Goal: Navigation & Orientation: Find specific page/section

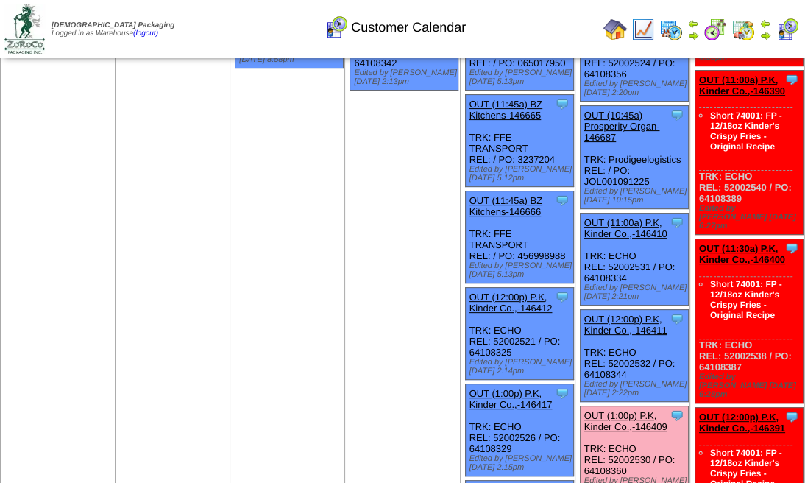
scroll to position [196, 0]
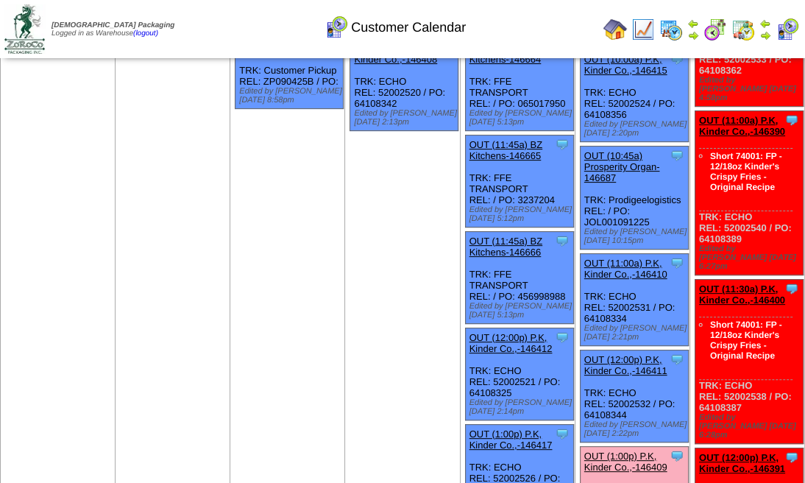
click at [750, 29] on img at bounding box center [743, 30] width 24 height 24
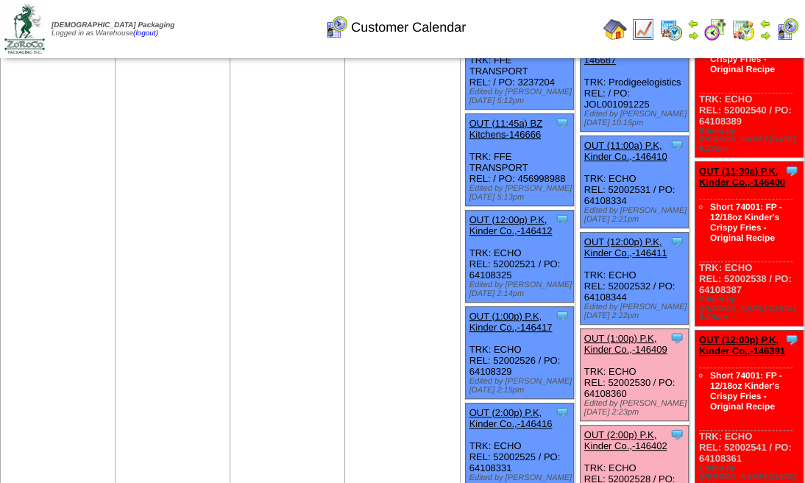
scroll to position [343, 0]
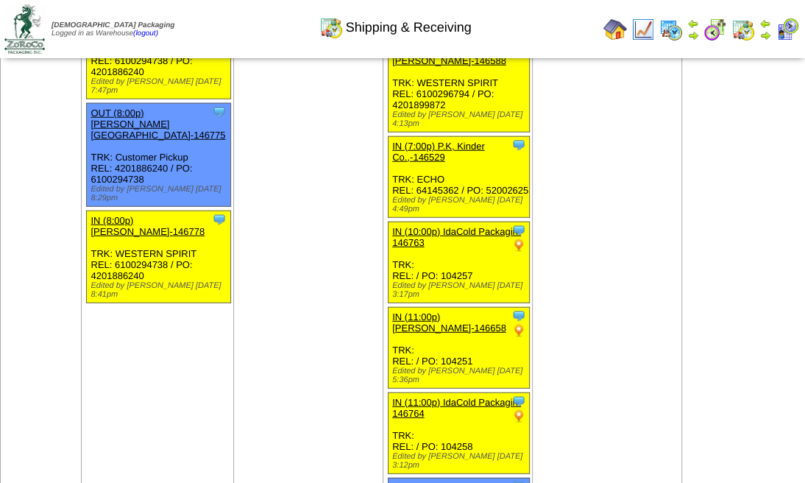
scroll to position [988, 0]
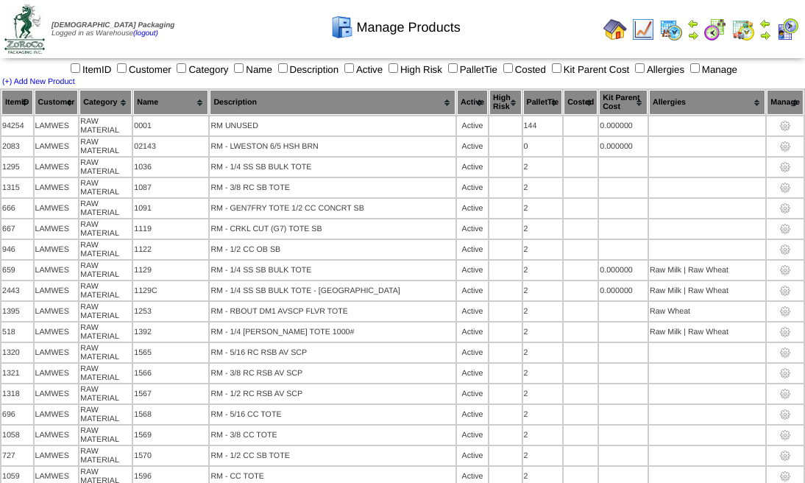
scroll to position [6020, 0]
